Goal: Transaction & Acquisition: Purchase product/service

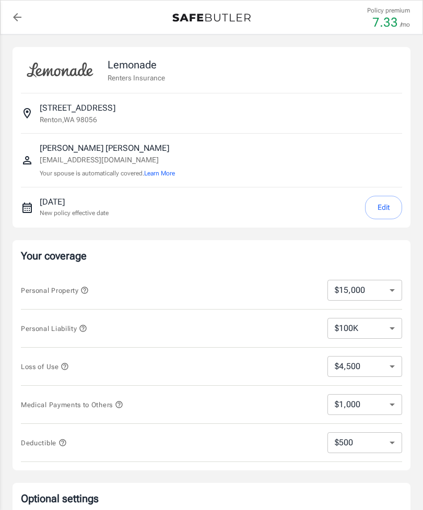
select select "15000"
select select "500"
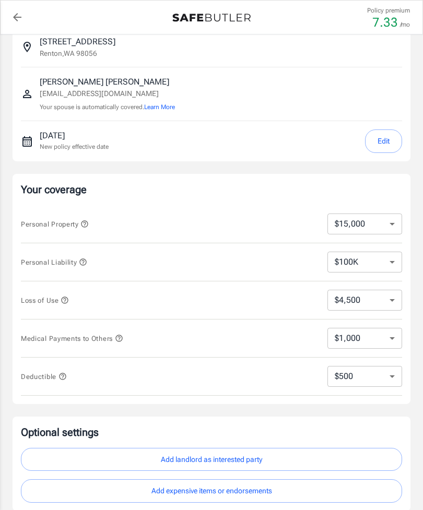
scroll to position [66, 0]
click at [388, 223] on select "$10,000 $15,000 $20,000 $25,000 $30,000 $40,000 $50,000 $100K $150K $200K $250K" at bounding box center [364, 224] width 75 height 21
select select "50000"
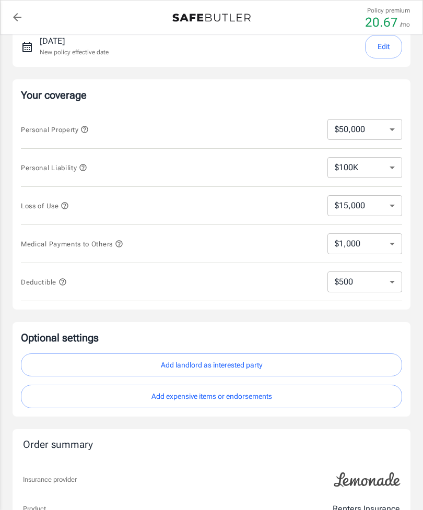
scroll to position [160, 0]
click at [387, 204] on select "$15,000 $21,000 $30,000 $42,000 $57,000 $78,000 $105K $141K $189K $198K" at bounding box center [364, 206] width 75 height 21
click at [62, 207] on icon "button" at bounding box center [65, 206] width 8 height 8
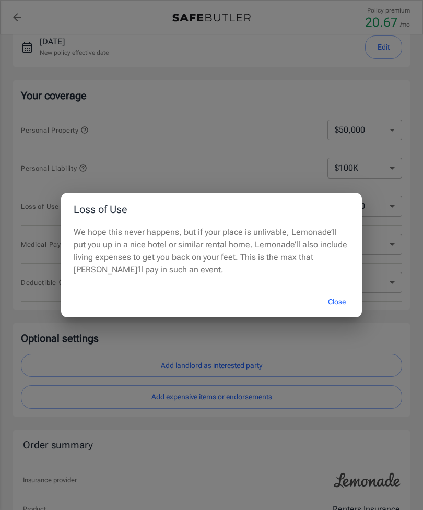
click at [335, 301] on button "Close" at bounding box center [337, 302] width 42 height 22
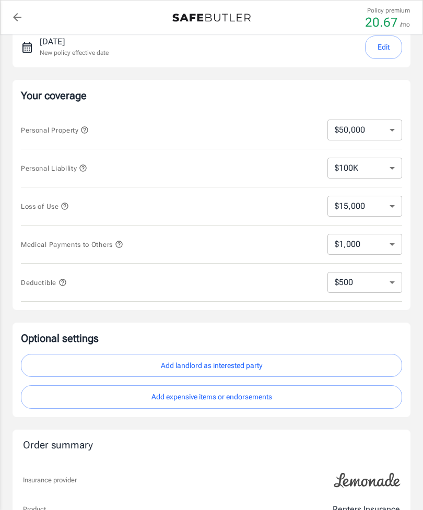
click at [385, 206] on select "$15,000 $21,000 $30,000 $42,000 $57,000 $78,000 $105K $141K $189K $198K" at bounding box center [364, 206] width 75 height 21
select select "57000"
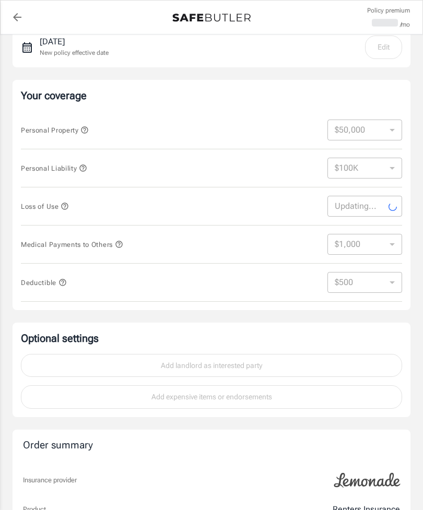
select select "57000"
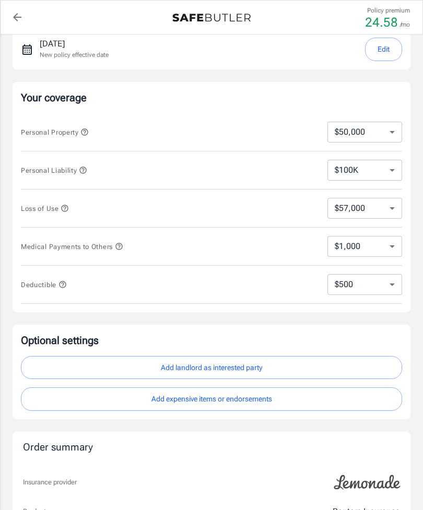
scroll to position [157, 0]
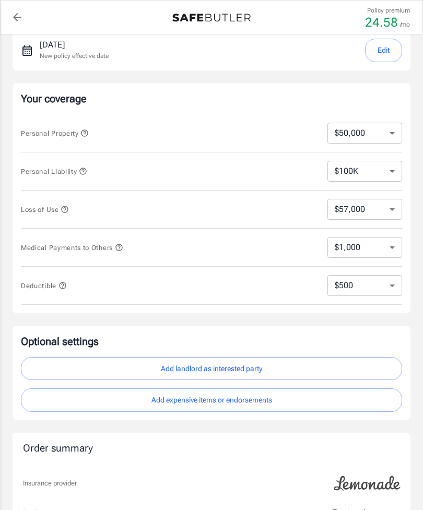
click at [121, 249] on icon "button" at bounding box center [119, 247] width 8 height 8
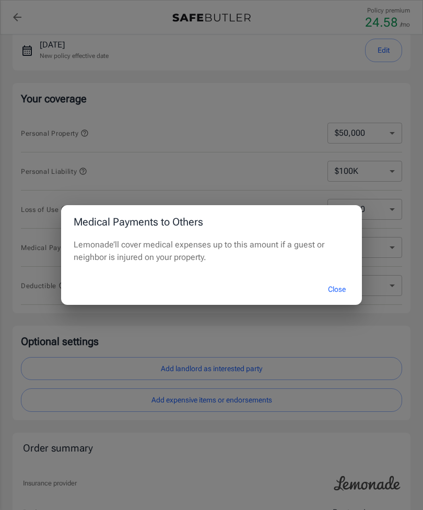
click at [337, 291] on button "Close" at bounding box center [337, 289] width 42 height 22
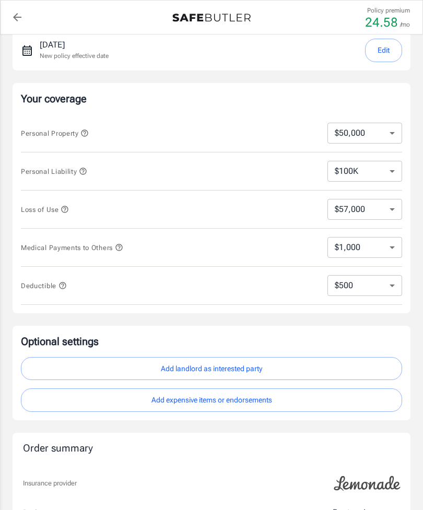
click at [393, 244] on select "$1,000 $2,000 $3,000 $4,000 $5,000" at bounding box center [364, 247] width 75 height 21
select select "5000"
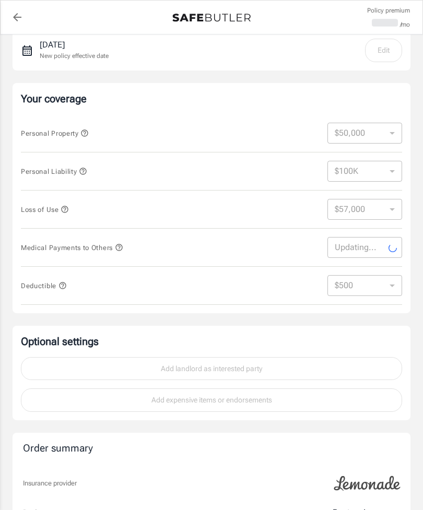
select select "5000"
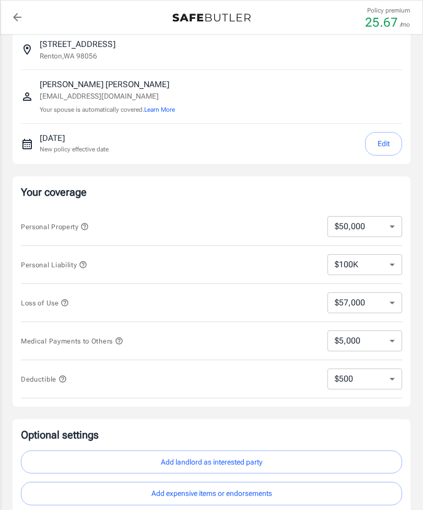
scroll to position [62, 0]
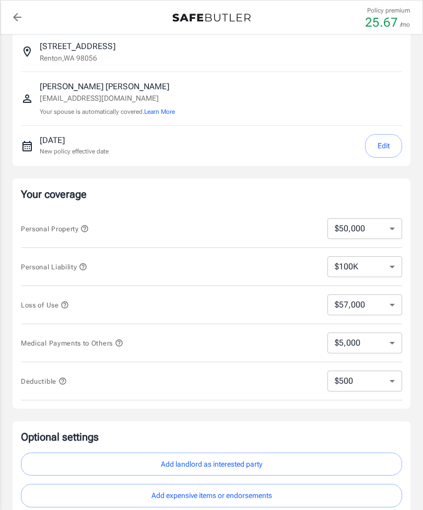
click at [384, 231] on select "$10,000 $15,000 $20,000 $25,000 $30,000 $40,000 $50,000 $100K $150K $200K $250K" at bounding box center [364, 228] width 75 height 21
select select "100000"
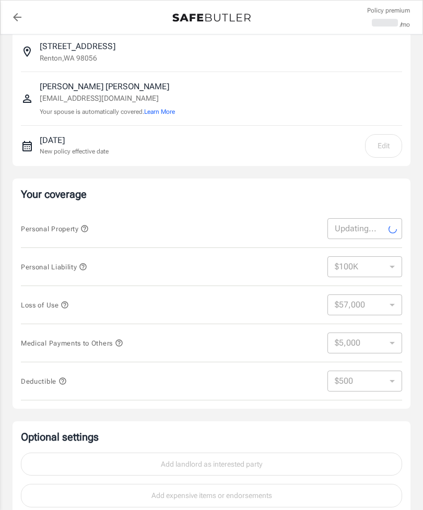
click at [83, 227] on icon "button" at bounding box center [84, 229] width 8 height 8
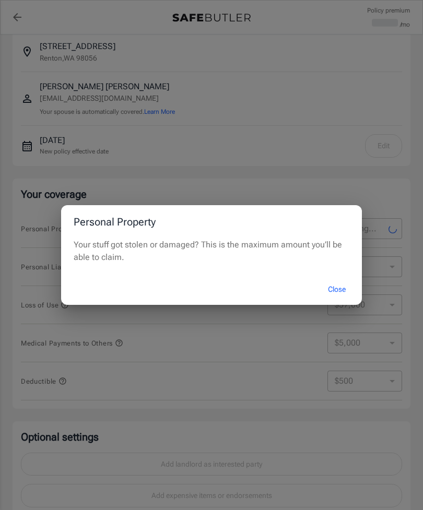
select select "100000"
click at [338, 290] on button "Close" at bounding box center [337, 289] width 42 height 22
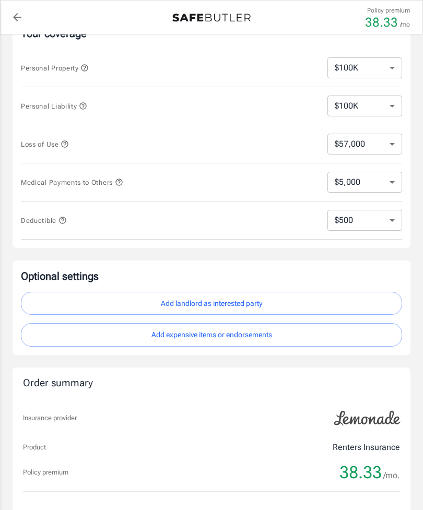
scroll to position [220, 0]
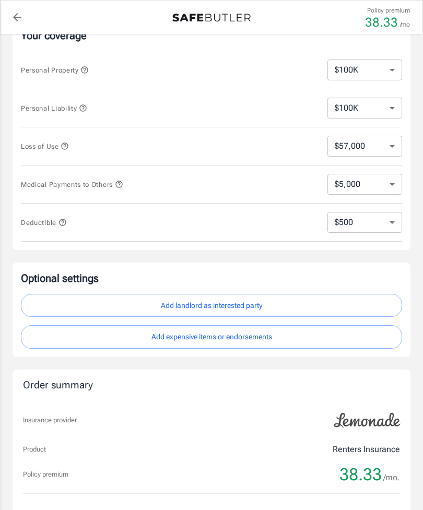
click at [386, 222] on select "$250 $500 $1,000 $2,500" at bounding box center [364, 222] width 75 height 21
select select "250"
click at [391, 226] on select "$250 $500 $1,000 $2,500" at bounding box center [364, 222] width 75 height 21
select select "1000"
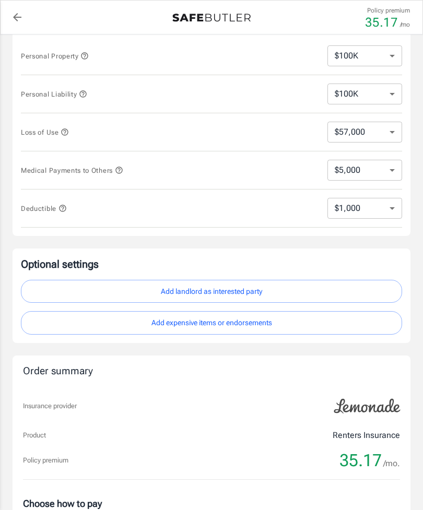
scroll to position [230, 0]
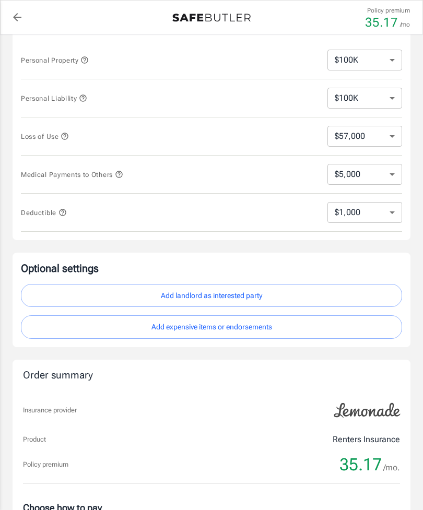
click at [392, 213] on select "$250 $500 $1,000 $2,500" at bounding box center [364, 212] width 75 height 21
select select "250"
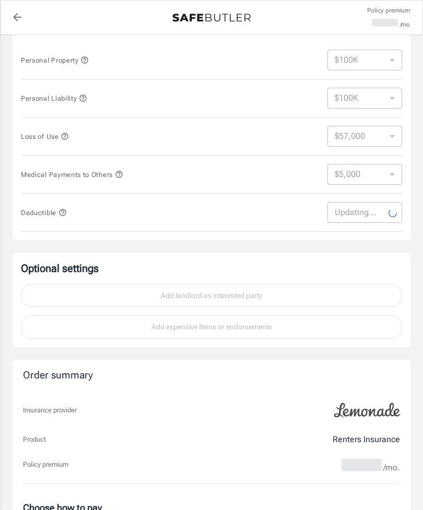
select select "250"
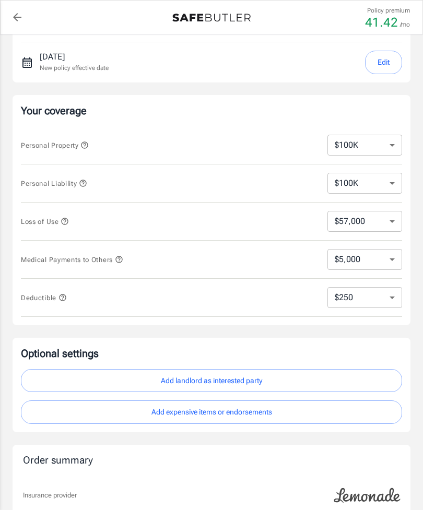
scroll to position [144, 0]
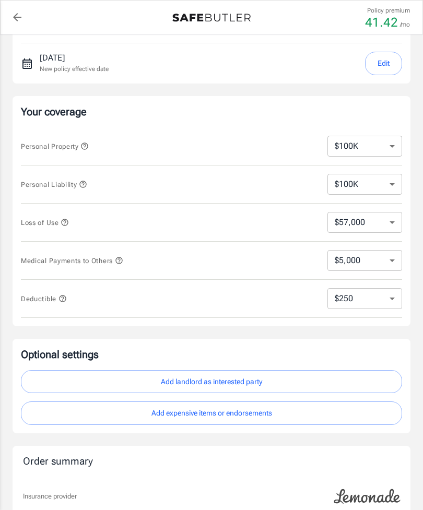
click at [395, 223] on select "$30,000 $39,000 $51,000 $57,000 $63,000 $78,000 $99,000 $123K $153K $189K $198K" at bounding box center [364, 222] width 75 height 21
select select "99000"
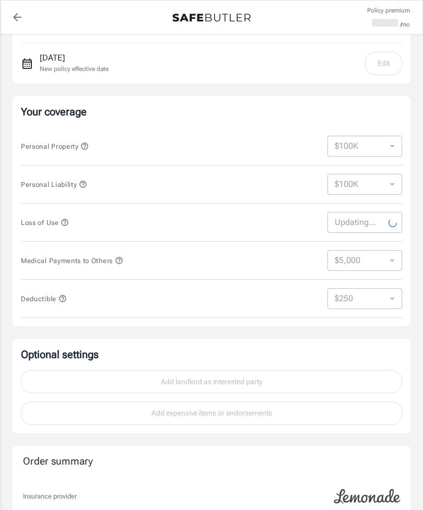
select select "99000"
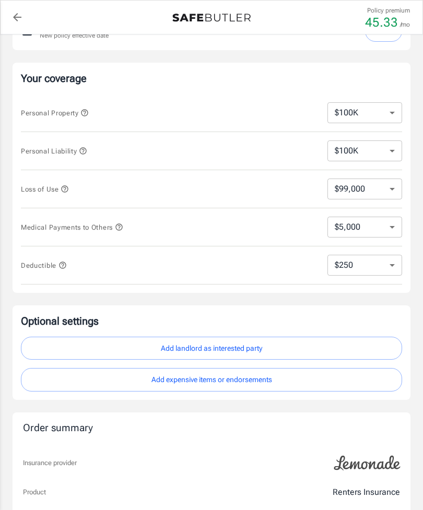
scroll to position [176, 0]
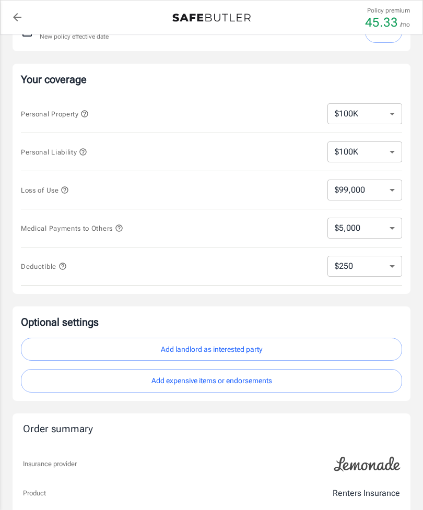
click at [389, 112] on select "$10,000 $15,000 $20,000 $25,000 $30,000 $40,000 $50,000 $100K $150K $200K $250K" at bounding box center [364, 113] width 75 height 21
click at [391, 114] on select "$10,000 $15,000 $20,000 $25,000 $30,000 $40,000 $50,000 $100K $150K $200K $250K" at bounding box center [364, 113] width 75 height 21
select select "150000"
click at [389, 116] on select "$10,000 $15,000 $20,000 $25,000 $30,000 $40,000 $50,000 $100K $150K $200K $250K" at bounding box center [364, 113] width 75 height 21
select select "100000"
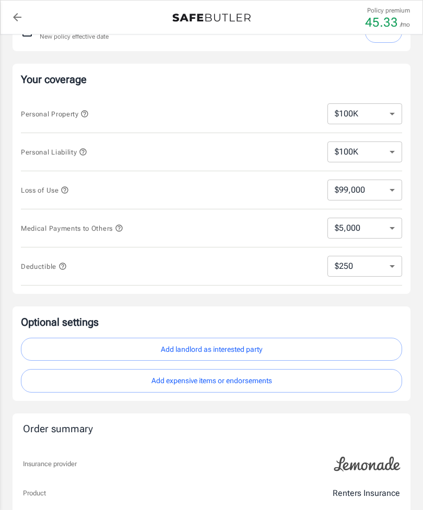
click at [384, 116] on select "$10,000 $15,000 $20,000 $25,000 $30,000 $40,000 $50,000 $100K $150K $200K $250K" at bounding box center [364, 113] width 75 height 21
select select "50000"
click at [393, 114] on select "$10,000 $15,000 $20,000 $25,000 $30,000 $40,000 $50,000 $100K $150K $200K $250K" at bounding box center [364, 113] width 75 height 21
select select "100000"
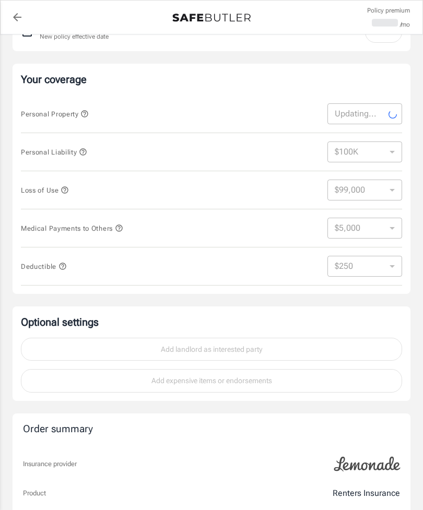
select select "100000"
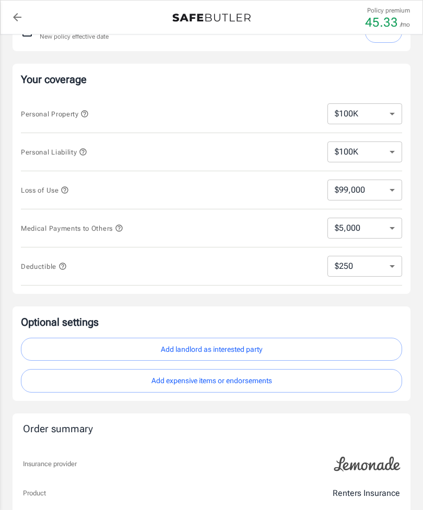
click at [84, 153] on icon "button" at bounding box center [83, 152] width 8 height 8
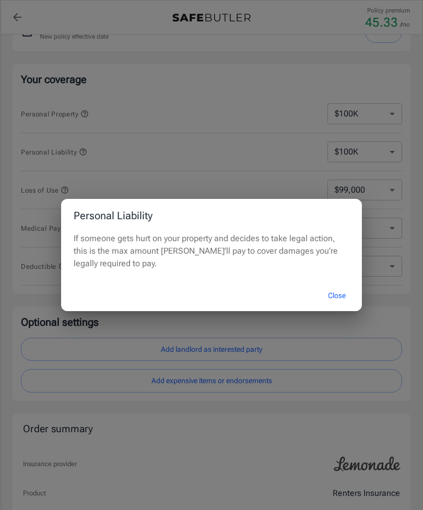
click at [344, 306] on button "Close" at bounding box center [337, 296] width 42 height 22
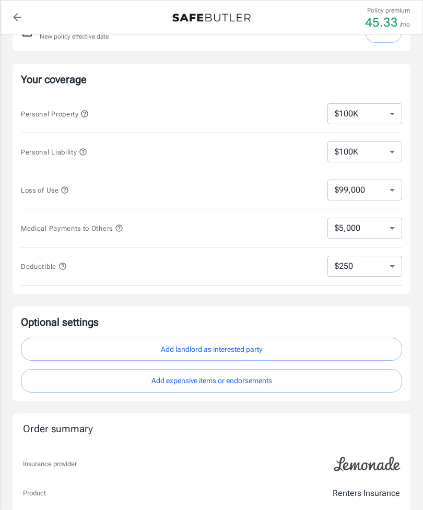
click at [391, 151] on select "$100K $200K $300K $400K $500K $1M" at bounding box center [364, 151] width 75 height 21
click at [383, 271] on select "$250 $500 $1,000 $2,500" at bounding box center [364, 266] width 75 height 21
select select "500"
click at [382, 274] on select "$250 $500 $1,000 $2,500" at bounding box center [364, 266] width 75 height 21
select select "250"
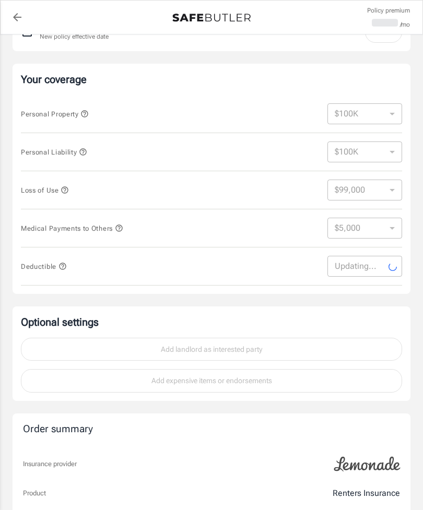
select select "250"
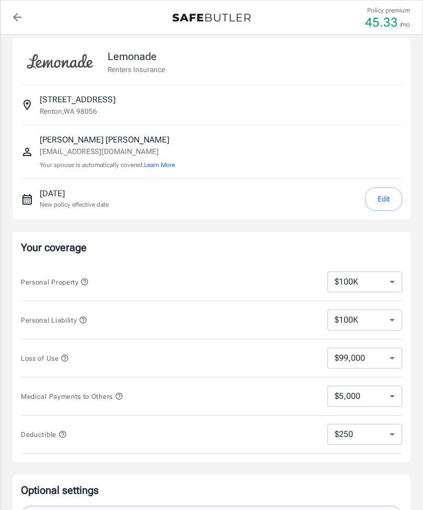
scroll to position [0, 0]
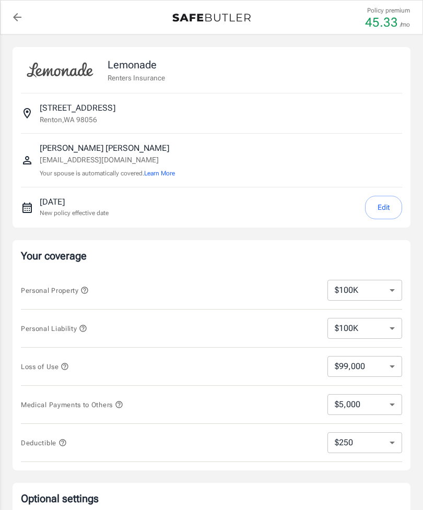
click at [379, 285] on select "$10,000 $15,000 $20,000 $25,000 $30,000 $40,000 $50,000 $100K $150K $200K $250K" at bounding box center [364, 290] width 75 height 21
select select "40000"
click at [393, 288] on select "$10,000 $15,000 $20,000 $25,000 $30,000 $40,000 $50,000 $100K $150K $200K $250K" at bounding box center [364, 290] width 75 height 21
select select "50000"
click at [385, 323] on select "$100K $200K $300K $400K $500K $1M" at bounding box center [364, 328] width 75 height 21
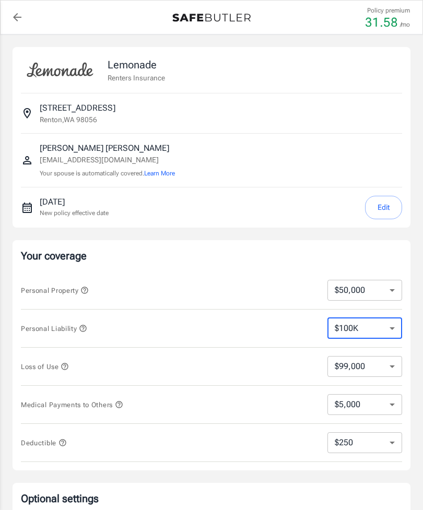
click at [387, 205] on button "Edit" at bounding box center [383, 207] width 37 height 23
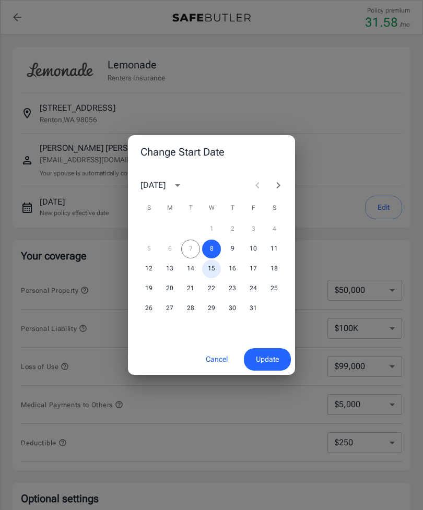
click at [215, 276] on button "15" at bounding box center [211, 268] width 19 height 19
click at [270, 361] on span "Update" at bounding box center [267, 359] width 23 height 13
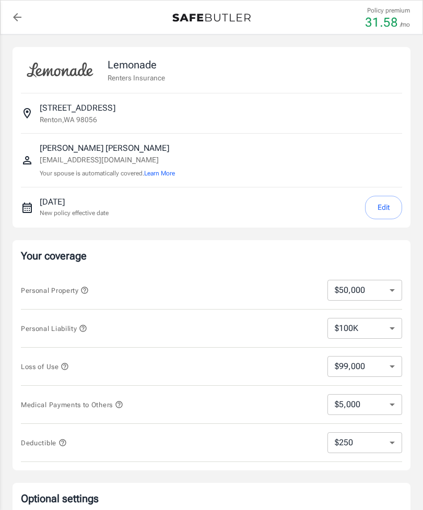
click at [387, 290] on select "$10,000 $15,000 $20,000 $25,000 $30,000 $40,000 $50,000 $100K $150K $200K $250K" at bounding box center [364, 290] width 75 height 21
select select "100000"
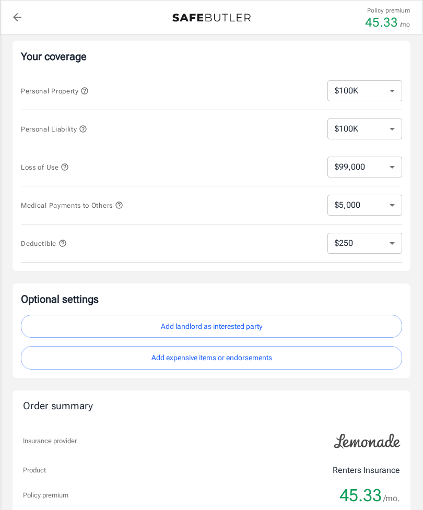
scroll to position [199, 0]
click at [299, 363] on button "Add expensive items or endorsements" at bounding box center [211, 357] width 381 height 23
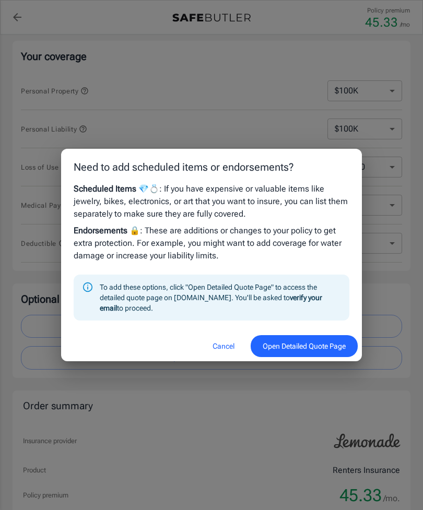
click at [309, 358] on button "Open Detailed Quote Page" at bounding box center [304, 346] width 107 height 22
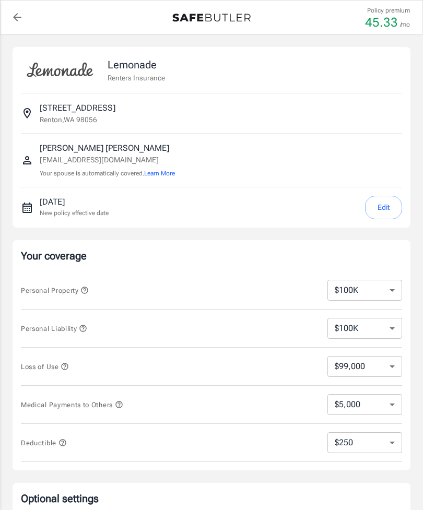
select select "100000"
select select "99000"
select select "5000"
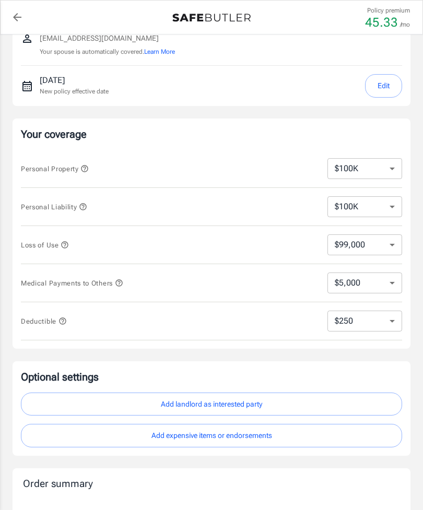
scroll to position [121, 0]
